Goal: Task Accomplishment & Management: Use online tool/utility

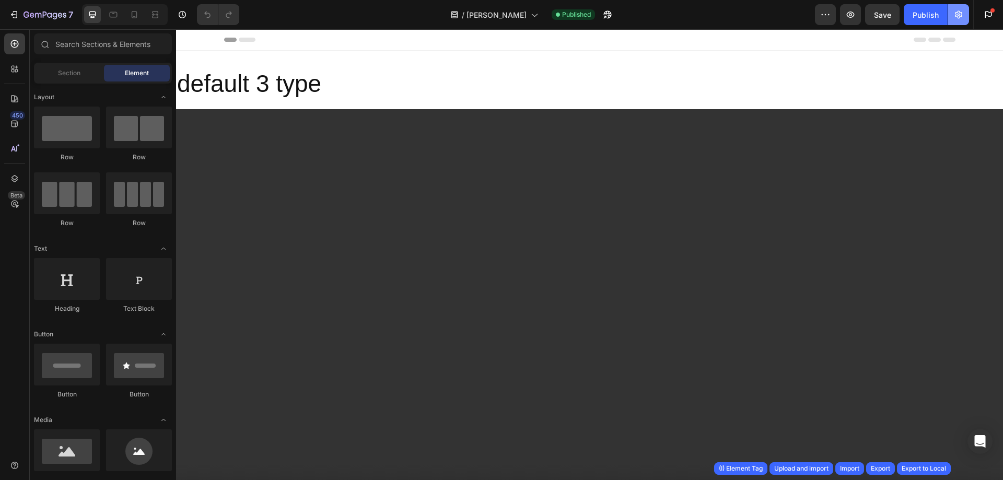
drag, startPoint x: 539, startPoint y: 1, endPoint x: 957, endPoint y: 13, distance: 418.6
click at [960, 13] on icon "button" at bounding box center [958, 15] width 7 height 8
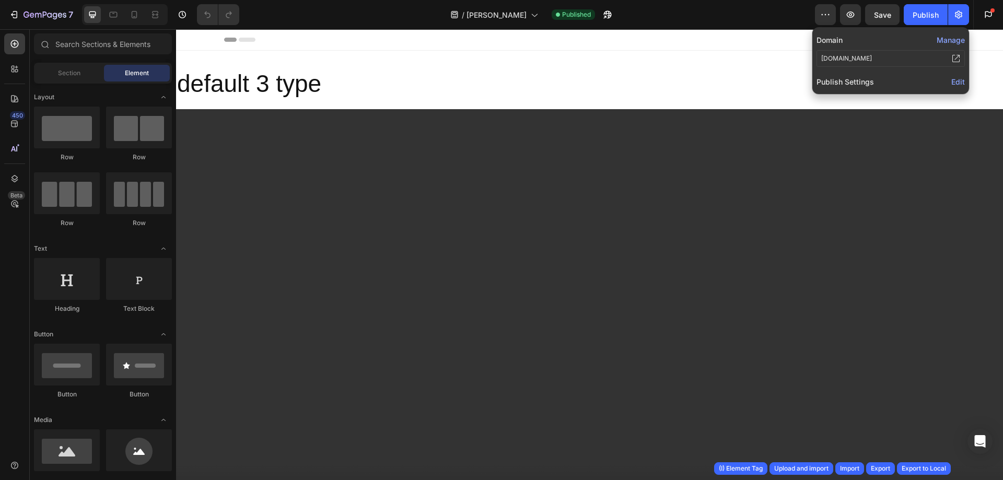
click at [958, 84] on span "Edit" at bounding box center [958, 81] width 14 height 9
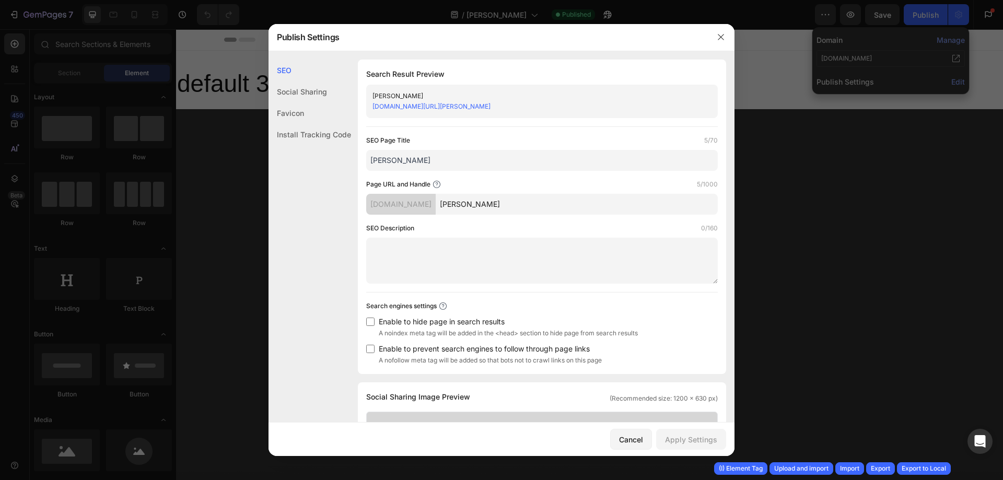
click at [287, 136] on div "Install Tracking Code" at bounding box center [309, 134] width 83 height 21
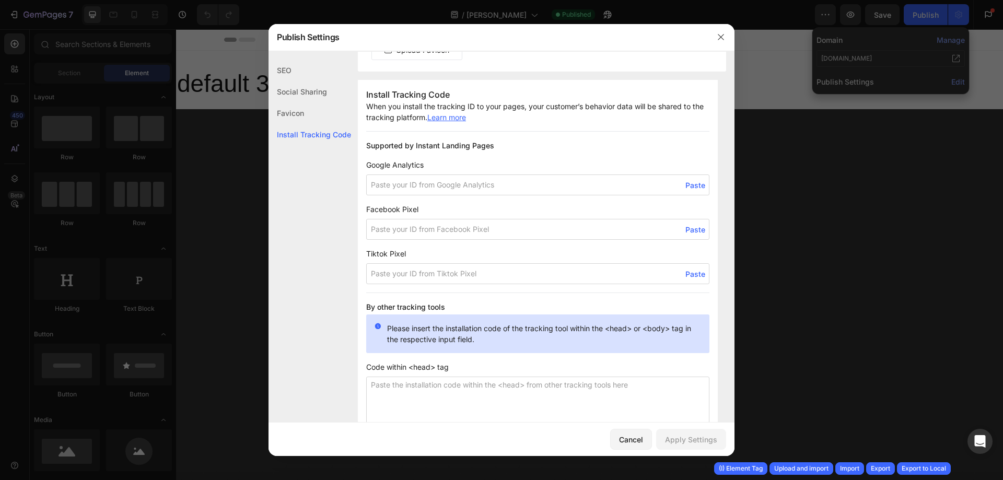
scroll to position [650, 0]
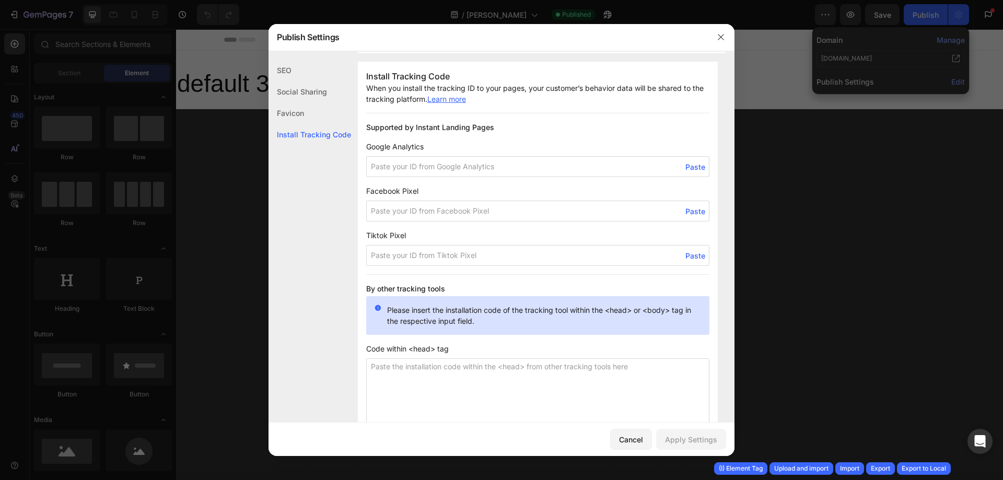
click at [382, 206] on input at bounding box center [537, 211] width 343 height 21
paste input "24142145945397834"
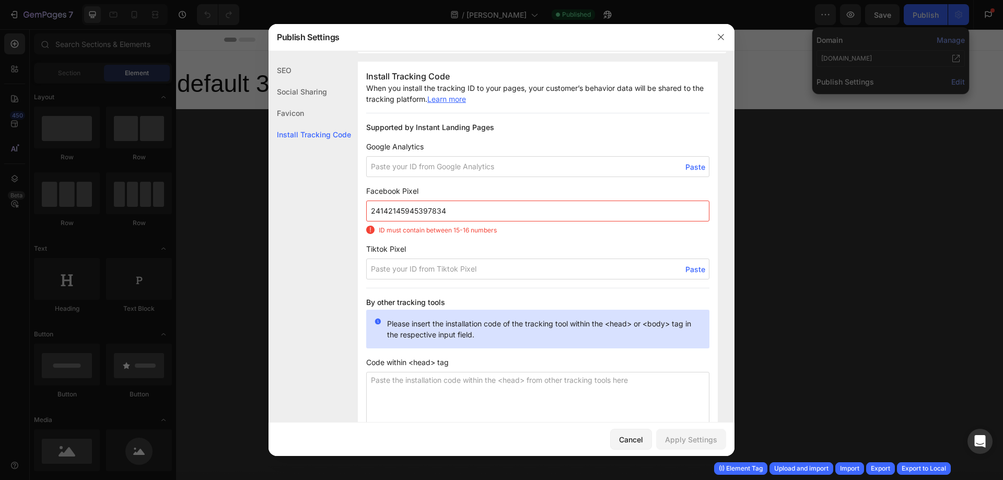
click at [457, 215] on input "24142145945397834" at bounding box center [537, 211] width 343 height 21
click at [661, 409] on textarea at bounding box center [537, 414] width 343 height 84
click at [413, 438] on div "Cancel Apply Settings" at bounding box center [501, 439] width 466 height 33
click at [499, 215] on input "24142145945397834vfdv" at bounding box center [537, 211] width 343 height 21
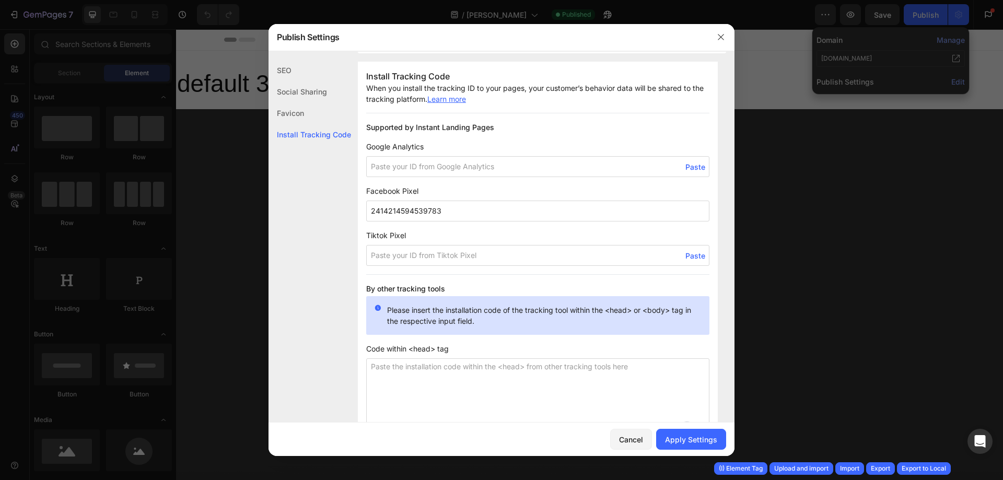
click at [476, 214] on input "2414214594539783" at bounding box center [537, 211] width 343 height 21
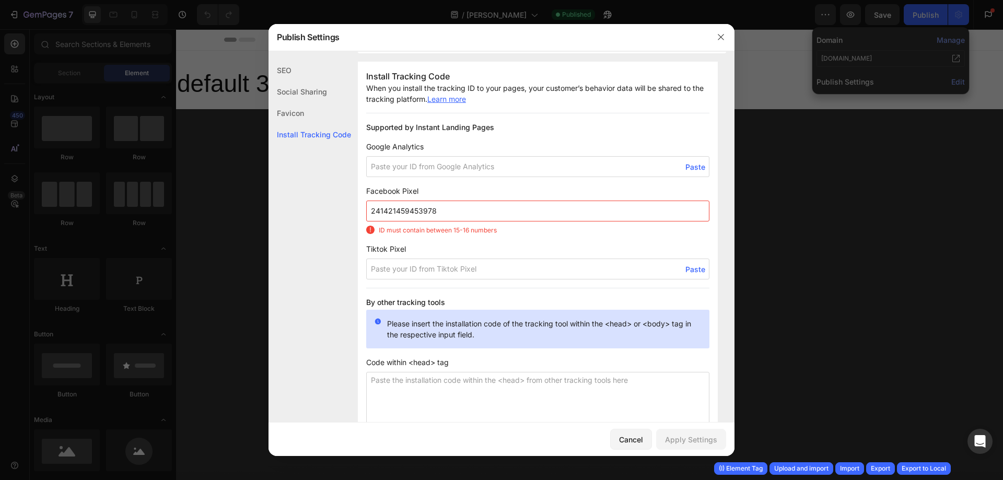
type input "241421459453978"
drag, startPoint x: 459, startPoint y: 211, endPoint x: 122, endPoint y: 208, distance: 336.4
click at [122, 208] on div "Publish Settings SEO Social Sharing Favicon Install Tracking Code SEO Search Re…" at bounding box center [501, 240] width 1003 height 480
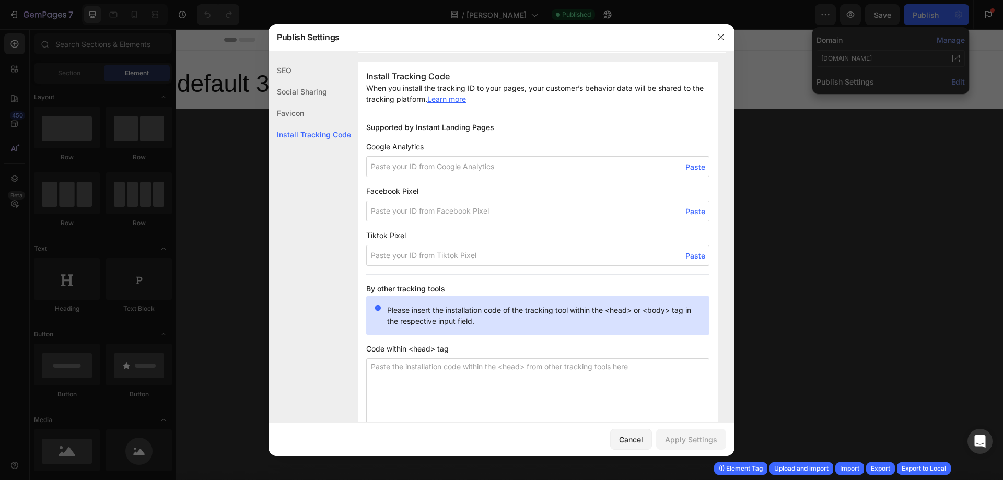
click at [685, 211] on span "Paste" at bounding box center [695, 211] width 20 height 11
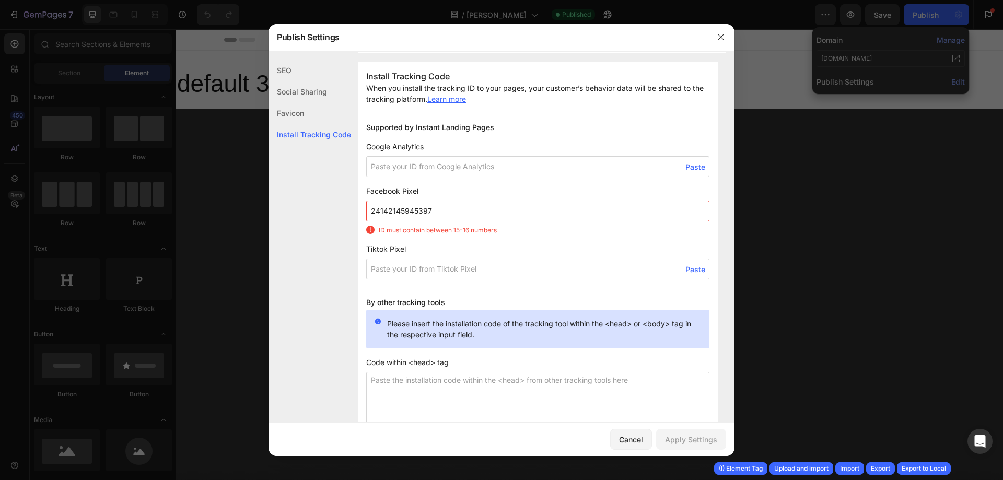
click at [439, 209] on input "24142145945397" at bounding box center [537, 211] width 343 height 21
type input "2414214594539756"
click at [472, 191] on span "Facebook Pixel" at bounding box center [537, 190] width 343 height 11
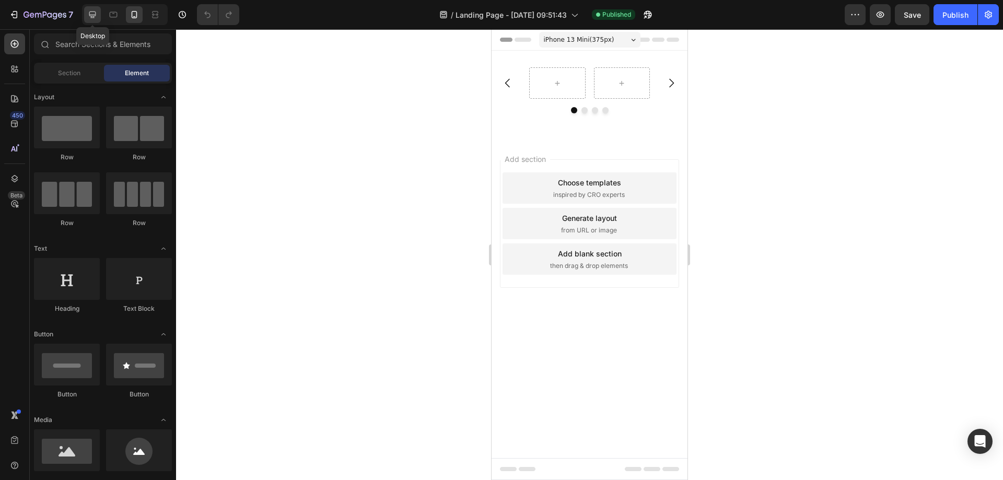
click at [94, 14] on icon at bounding box center [92, 14] width 10 height 10
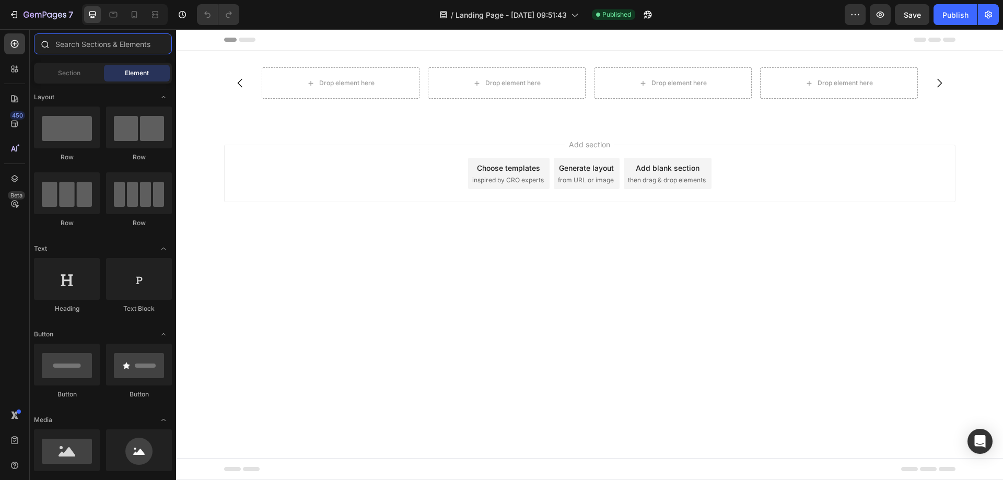
click at [113, 43] on input "text" at bounding box center [103, 43] width 138 height 21
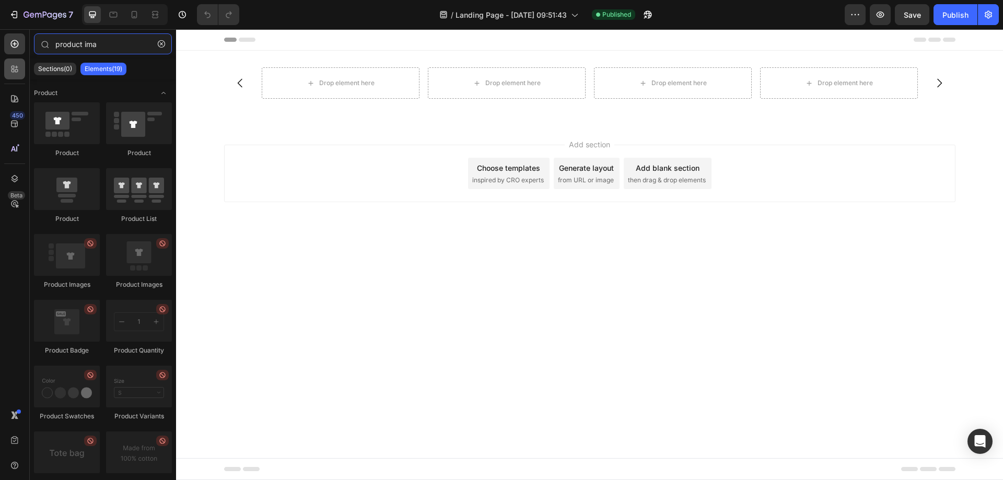
type input "product ima"
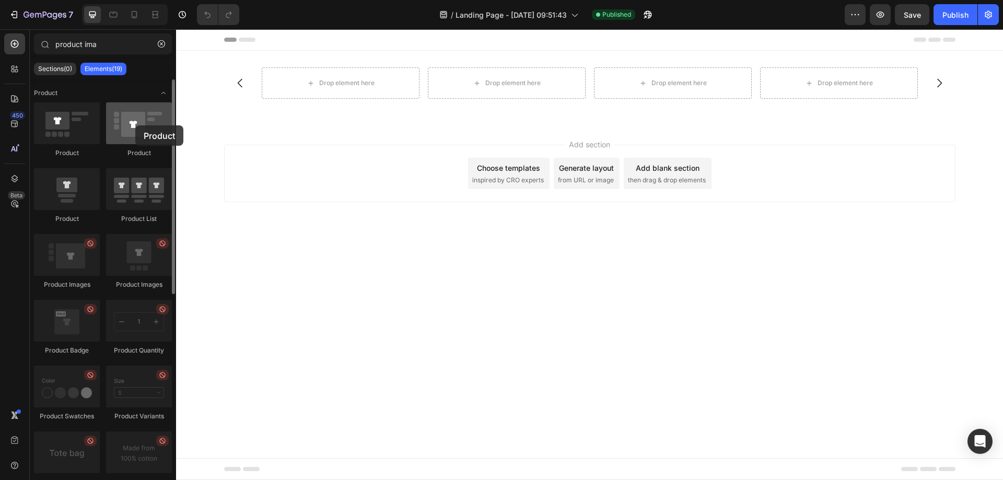
click at [135, 125] on div at bounding box center [139, 123] width 66 height 42
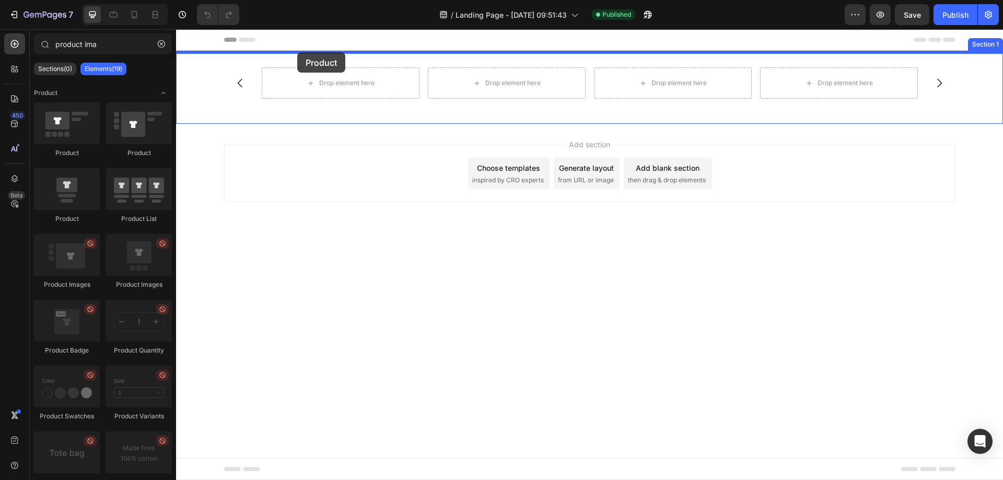
drag, startPoint x: 311, startPoint y: 155, endPoint x: 297, endPoint y: 50, distance: 105.4
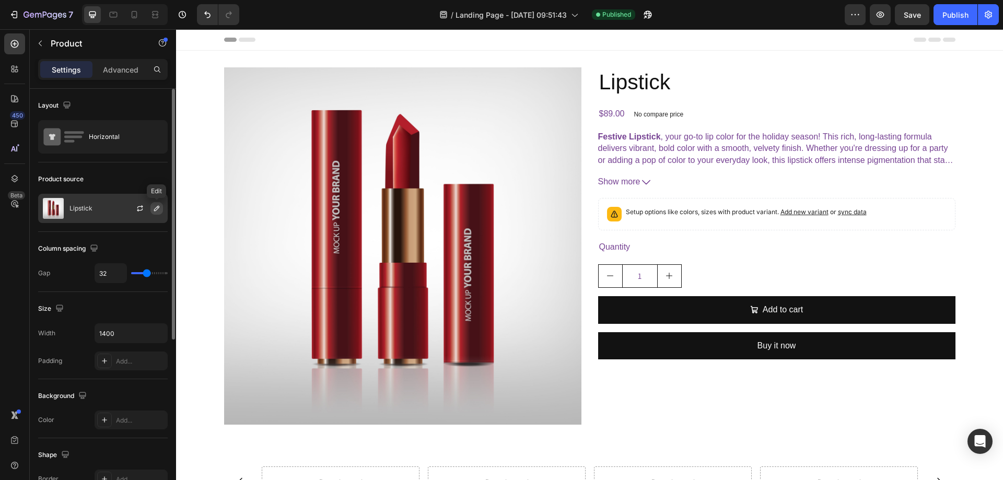
click at [157, 208] on icon "button" at bounding box center [157, 208] width 8 height 8
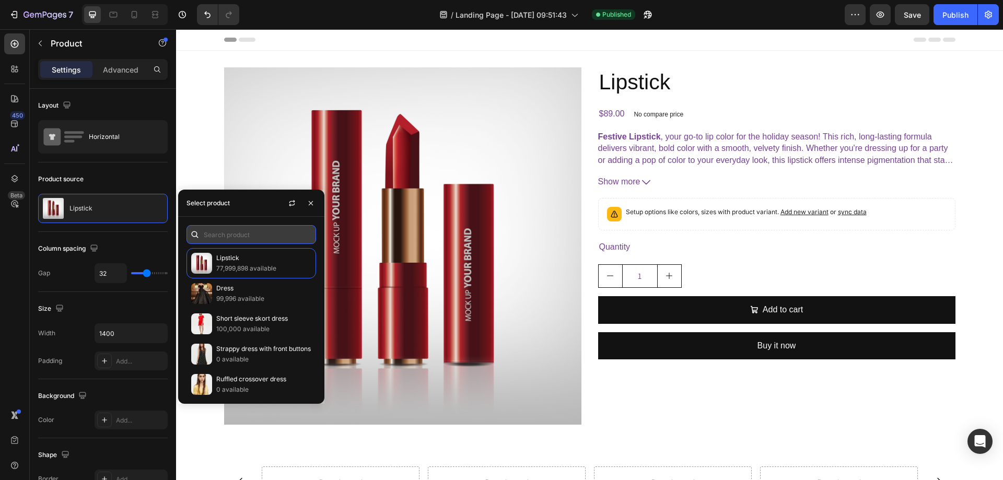
click at [218, 236] on input "text" at bounding box center [251, 234] width 130 height 19
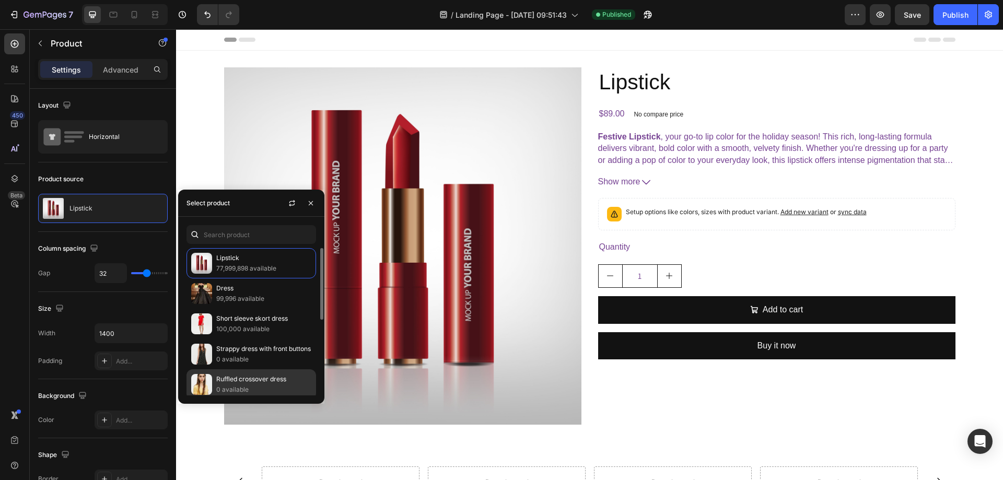
click at [252, 385] on p "0 available" at bounding box center [263, 389] width 95 height 10
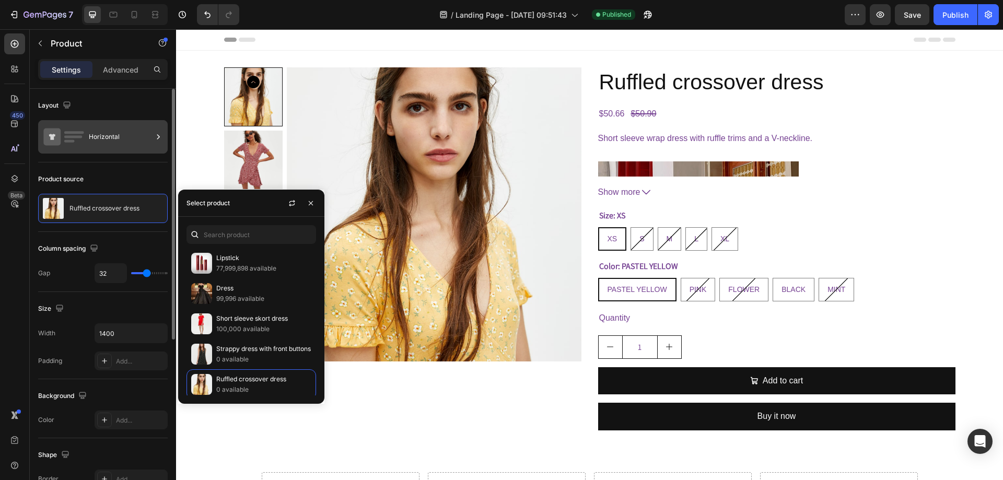
click at [148, 148] on div "Horizontal" at bounding box center [121, 137] width 64 height 24
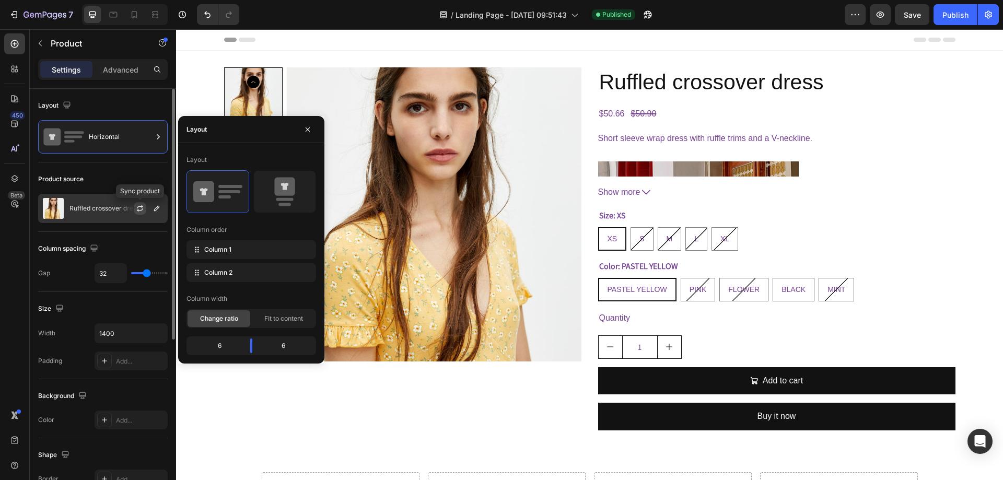
click at [140, 208] on icon "button" at bounding box center [140, 208] width 8 height 8
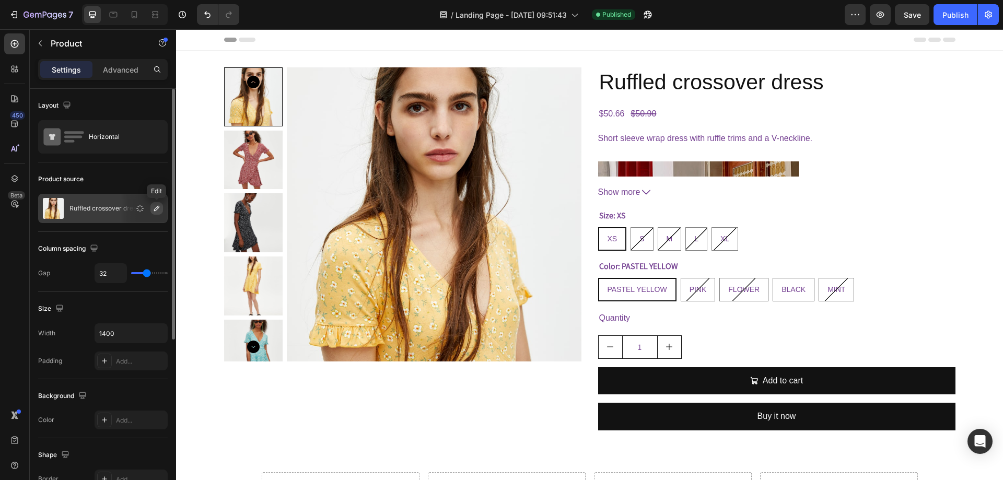
click at [156, 209] on icon "button" at bounding box center [157, 208] width 8 height 8
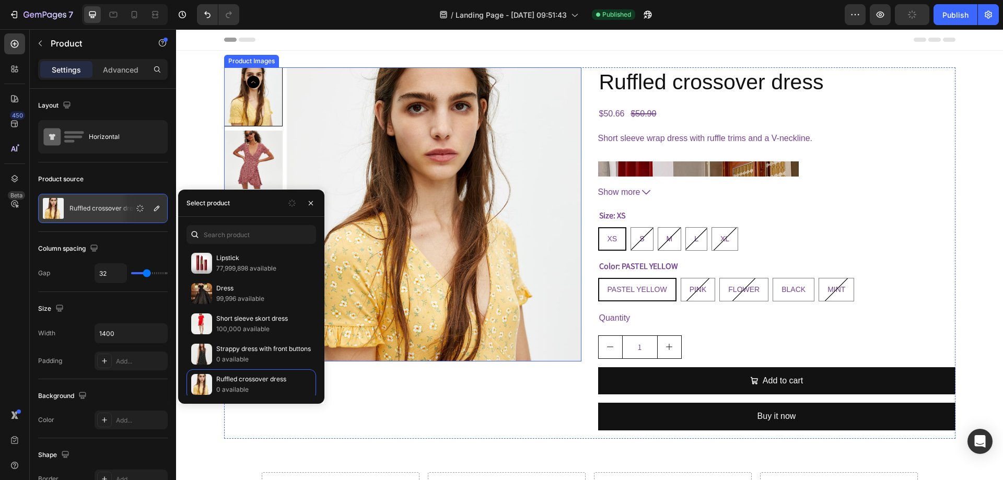
click at [393, 134] on img at bounding box center [434, 214] width 294 height 294
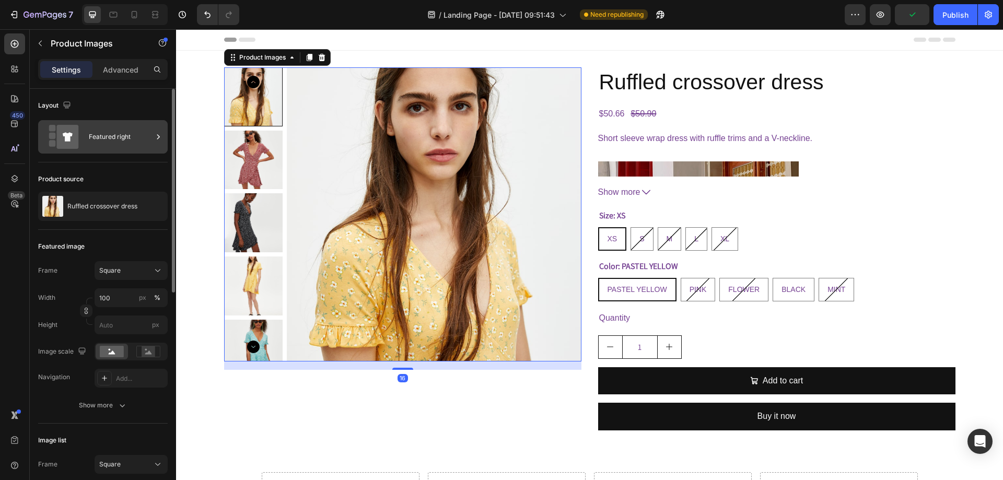
click at [123, 146] on div "Featured right" at bounding box center [121, 137] width 64 height 24
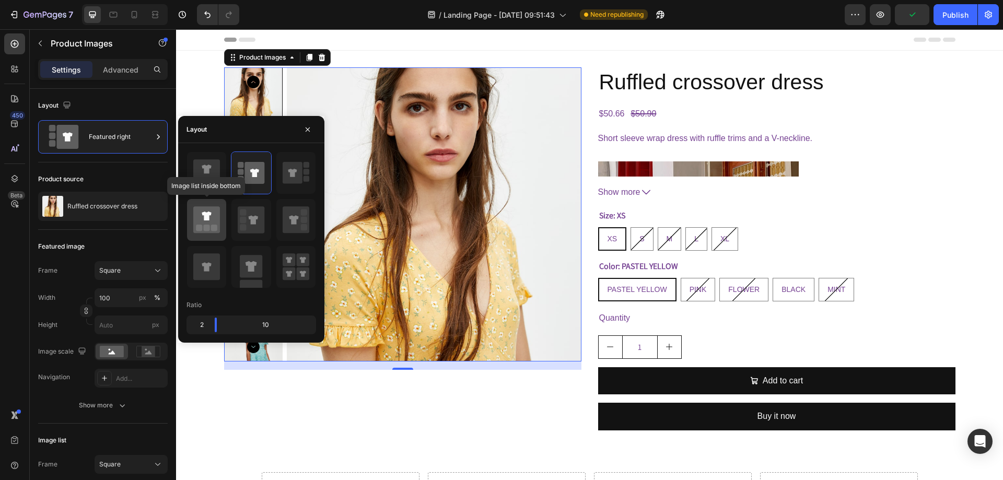
click at [209, 224] on icon at bounding box center [206, 219] width 27 height 27
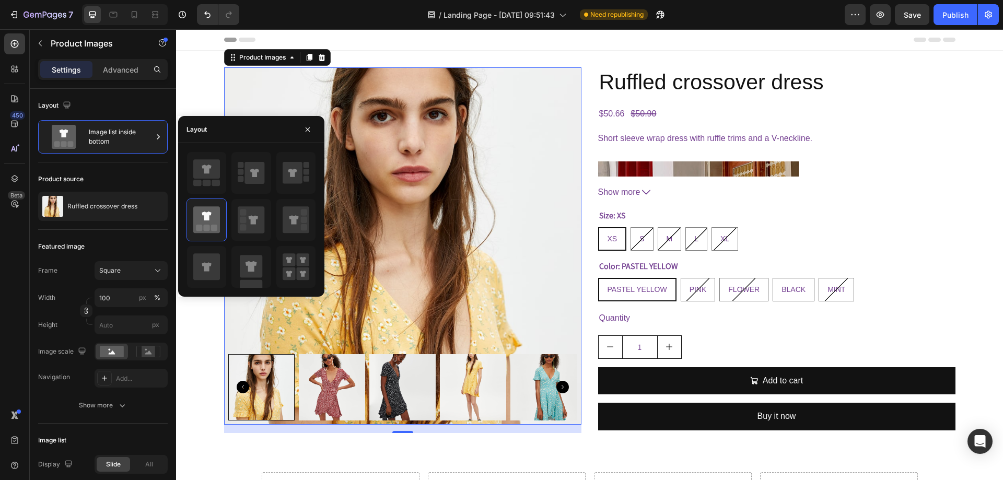
click at [508, 235] on img at bounding box center [402, 245] width 357 height 357
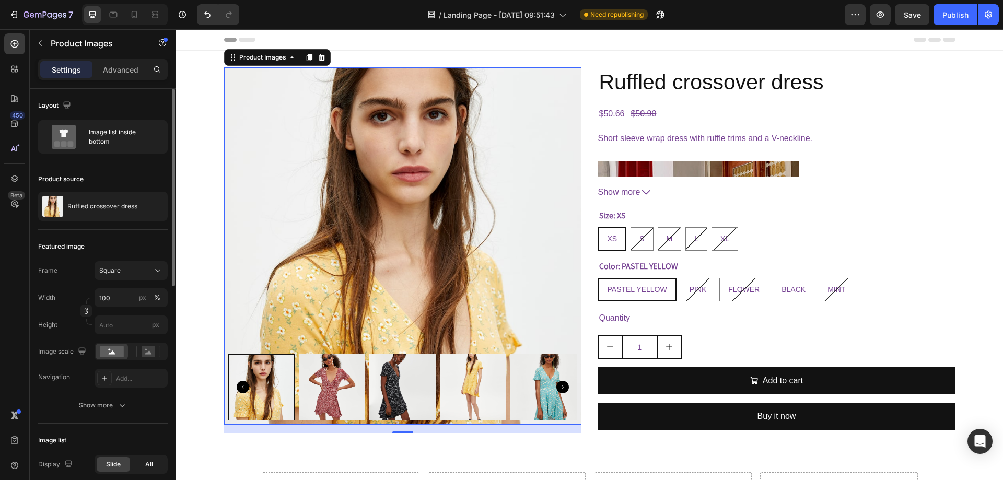
click at [148, 460] on span "All" at bounding box center [149, 464] width 8 height 9
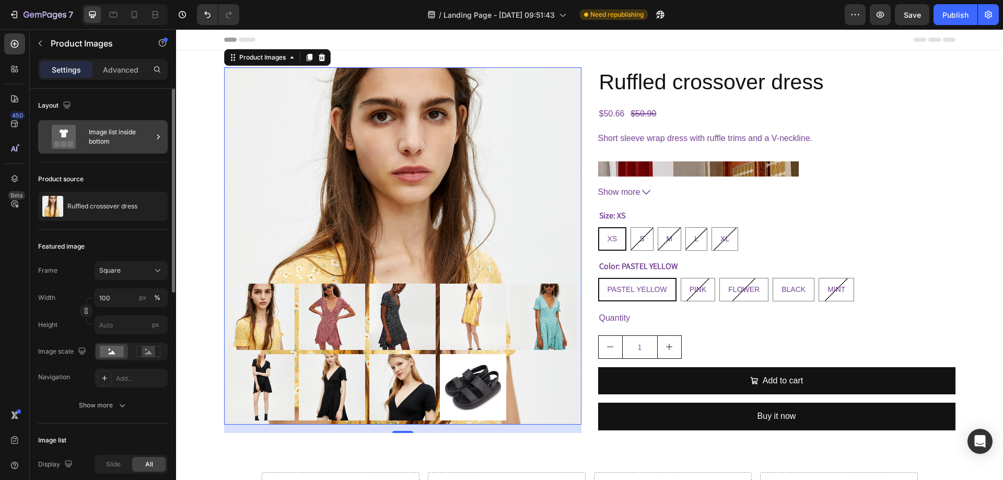
click at [98, 147] on div "Image list inside bottom" at bounding box center [121, 137] width 64 height 24
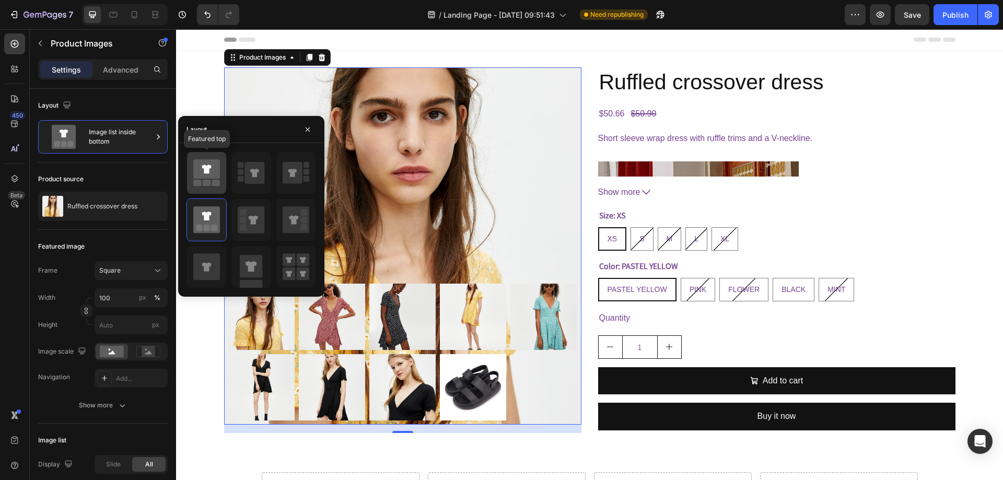
click at [212, 162] on icon at bounding box center [206, 168] width 27 height 19
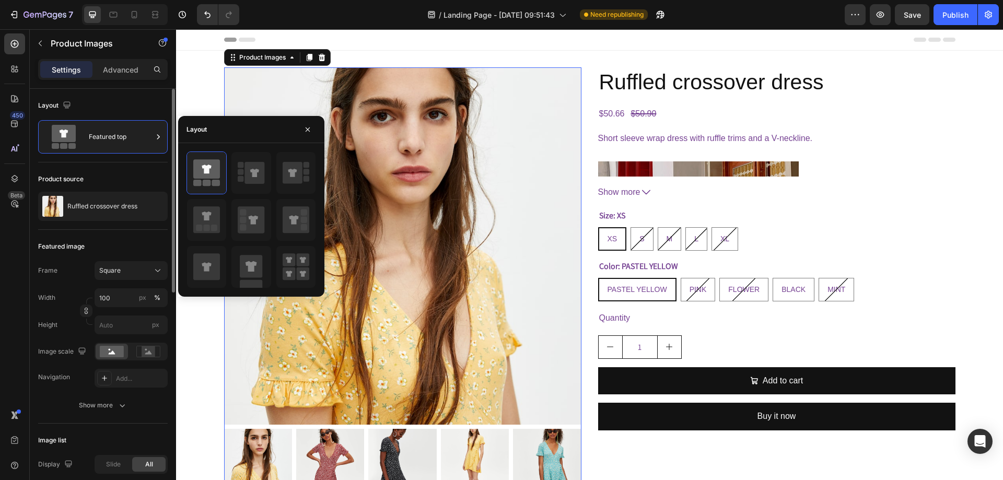
scroll to position [104, 0]
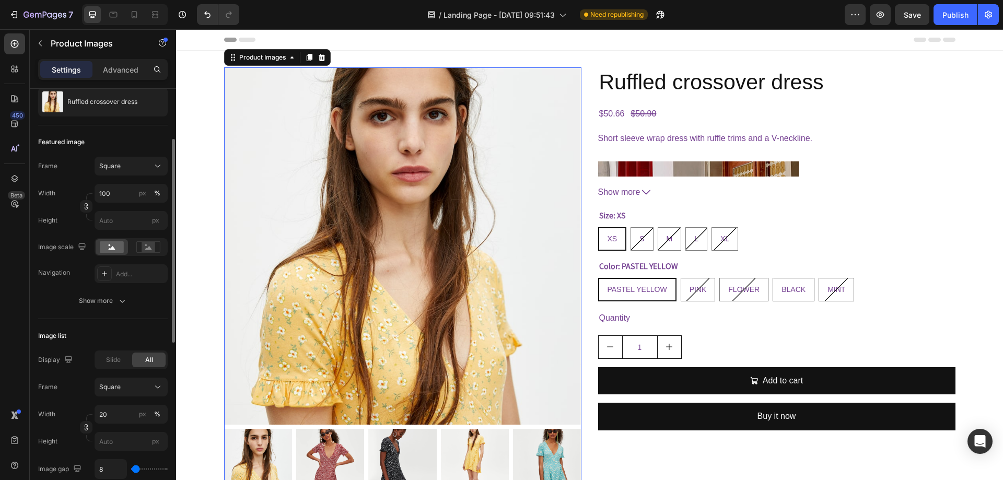
click at [134, 325] on div "Image list Display Slide All Frame Square Width 20 px % Height px Image gap 8 I…" at bounding box center [103, 430] width 130 height 222
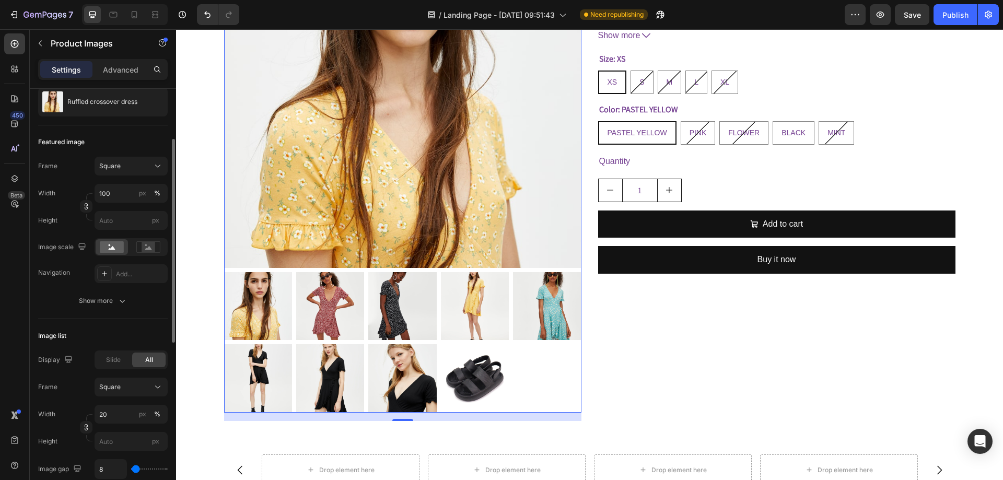
scroll to position [0, 0]
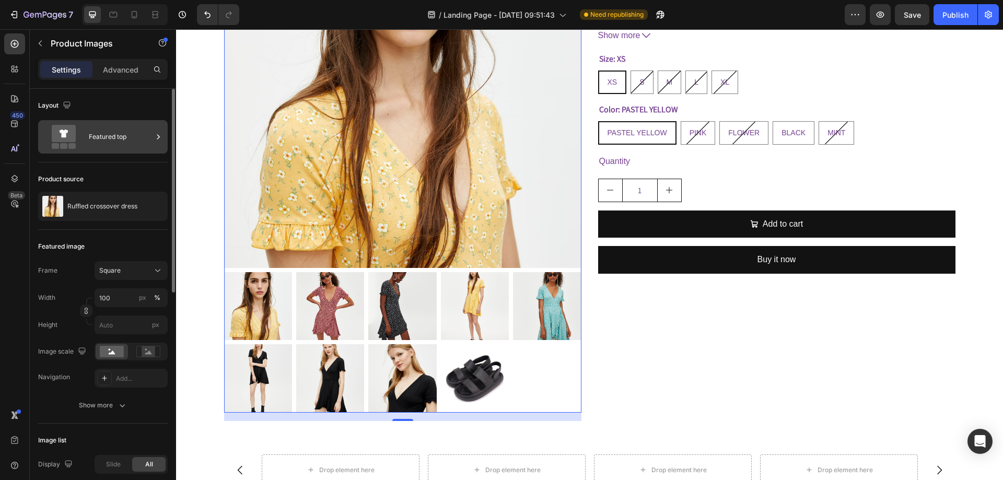
click at [115, 141] on div "Featured top" at bounding box center [121, 137] width 64 height 24
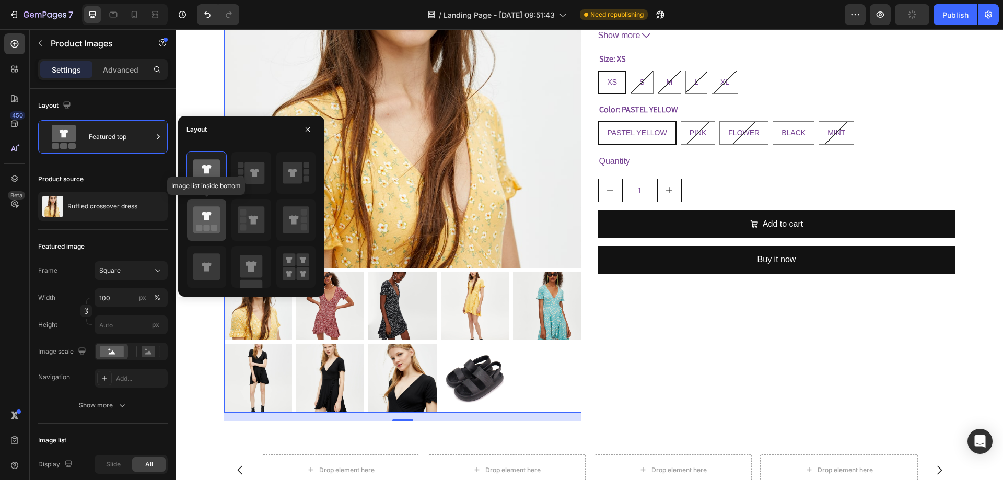
click at [211, 224] on icon at bounding box center [206, 219] width 27 height 27
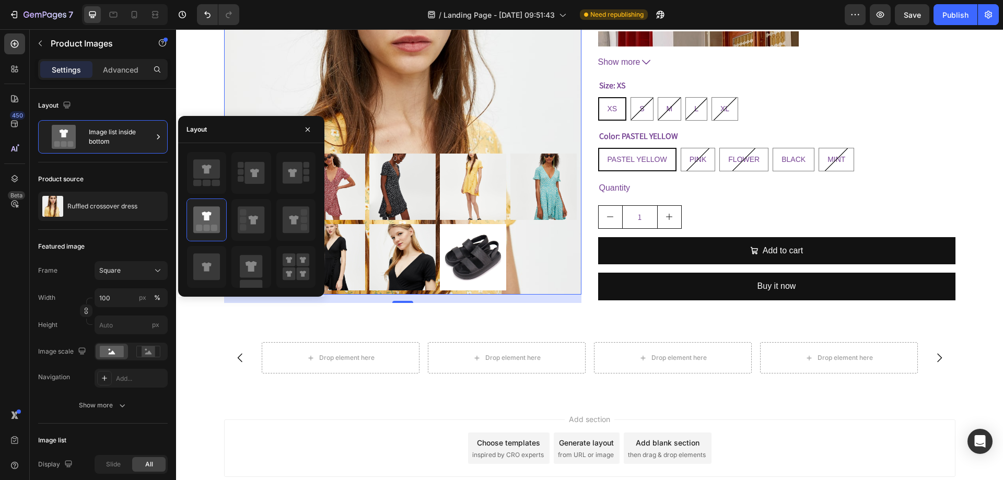
scroll to position [104, 0]
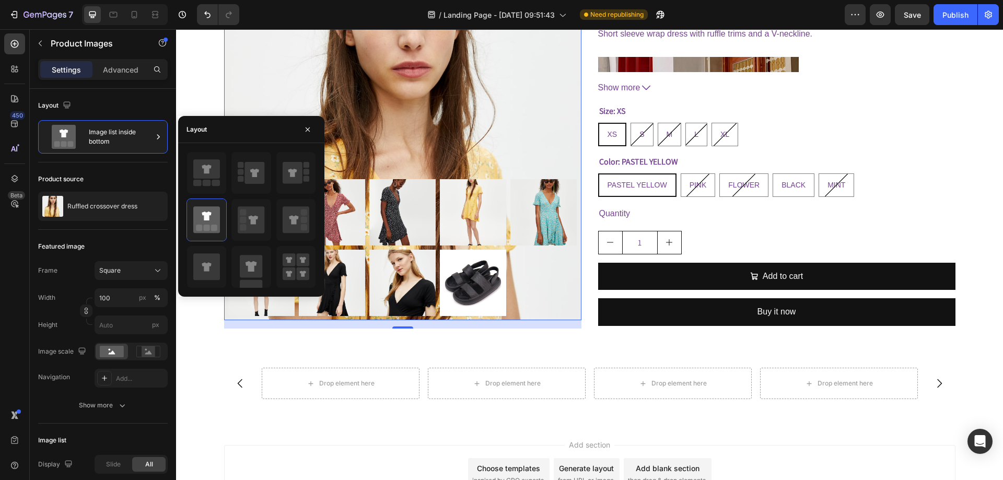
click at [508, 94] on img at bounding box center [402, 141] width 357 height 357
click at [249, 218] on icon at bounding box center [251, 219] width 27 height 27
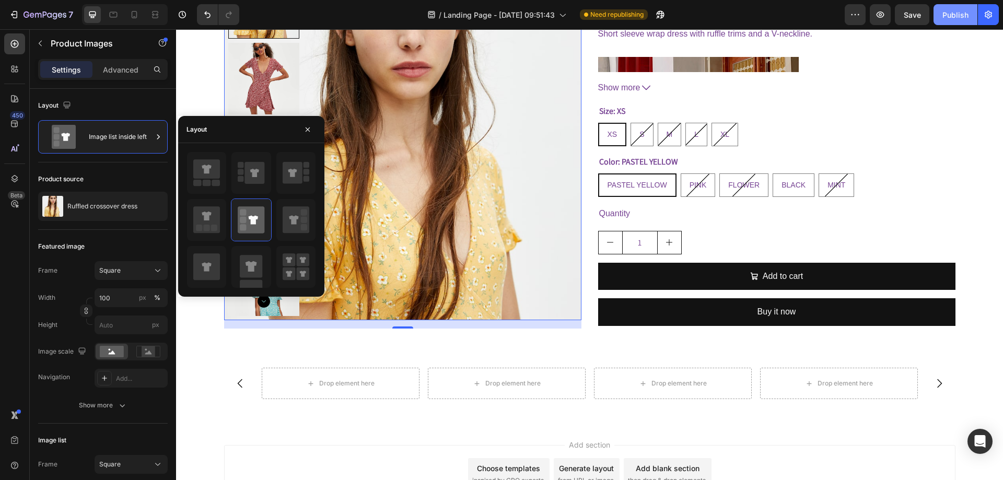
click at [961, 14] on div "Publish" at bounding box center [955, 14] width 26 height 11
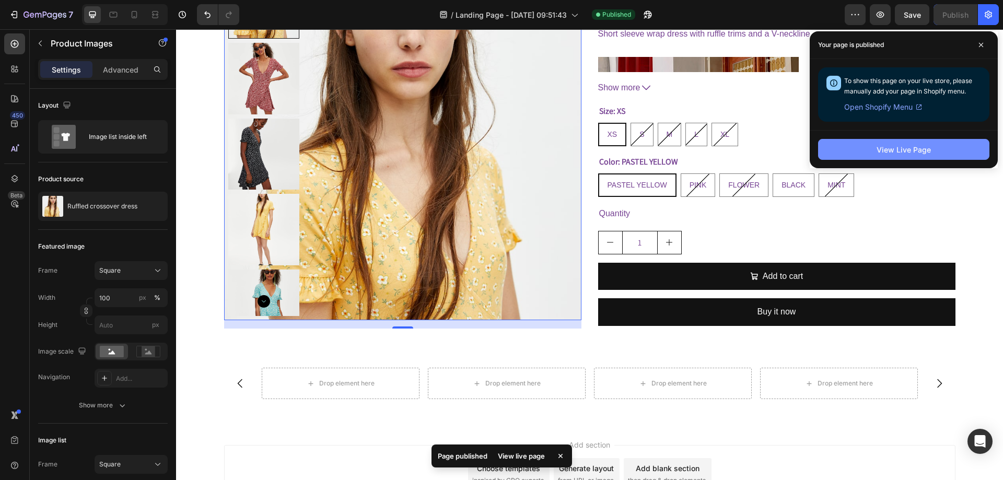
click at [919, 147] on div "View Live Page" at bounding box center [904, 149] width 54 height 11
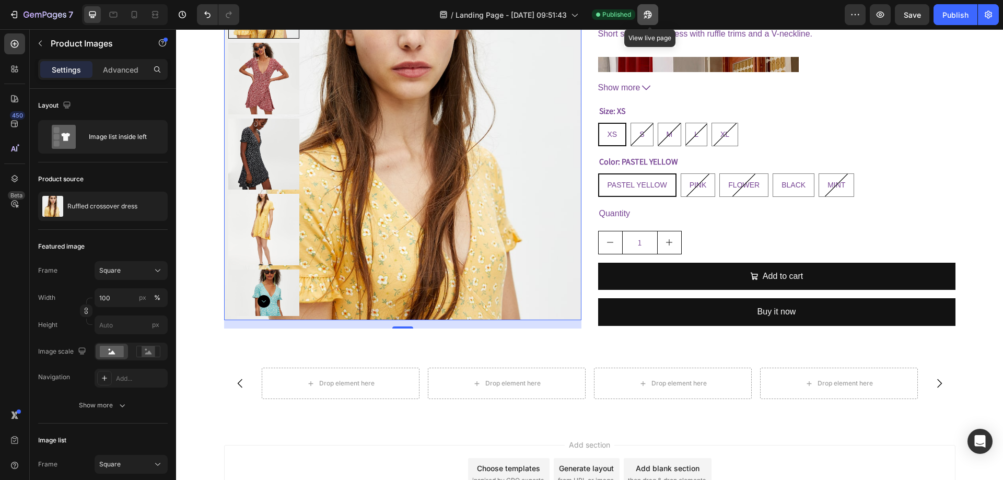
click at [647, 17] on icon "button" at bounding box center [645, 17] width 3 height 3
